Goal: Information Seeking & Learning: Find specific fact

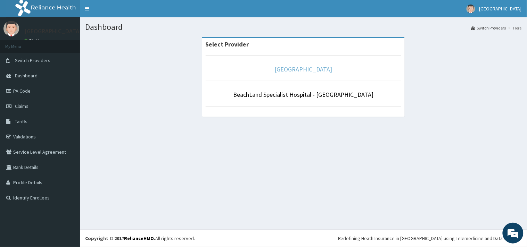
click at [306, 71] on link "[GEOGRAPHIC_DATA]" at bounding box center [304, 69] width 58 height 8
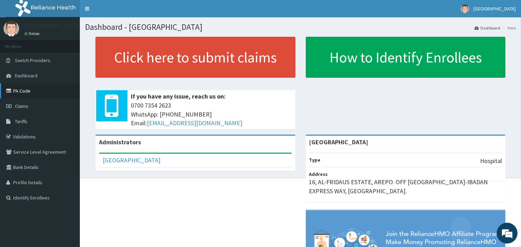
drag, startPoint x: 20, startPoint y: 90, endPoint x: 28, endPoint y: 86, distance: 9.0
click at [22, 90] on link "PA Code" at bounding box center [40, 90] width 80 height 15
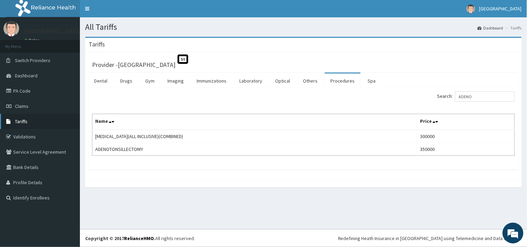
click at [19, 119] on span "Tariffs" at bounding box center [21, 121] width 13 height 6
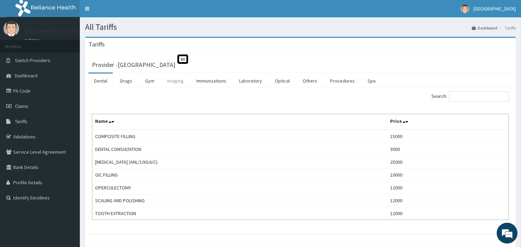
click at [173, 82] on link "Imaging" at bounding box center [175, 81] width 27 height 15
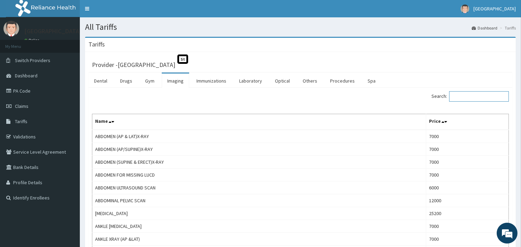
click at [471, 99] on input "Search:" at bounding box center [479, 96] width 60 height 10
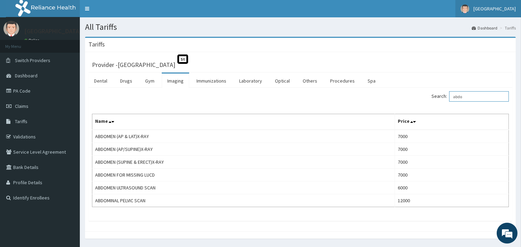
type input "abdo"
